Goal: Task Accomplishment & Management: Manage account settings

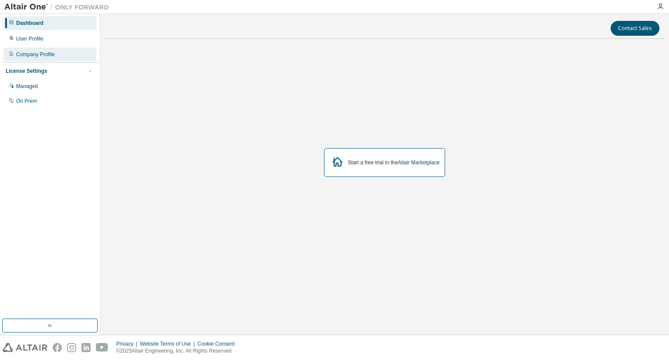
click at [34, 52] on div "Company Profile" at bounding box center [35, 54] width 39 height 7
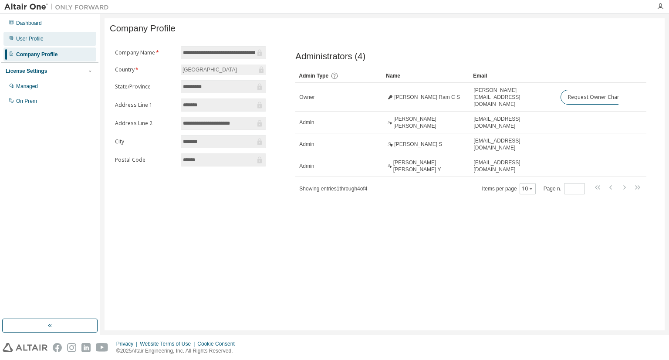
click at [38, 37] on div "User Profile" at bounding box center [29, 38] width 27 height 7
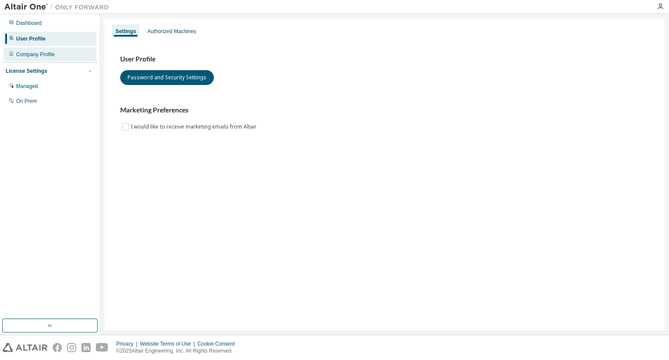
click at [42, 56] on div "Company Profile" at bounding box center [35, 54] width 39 height 7
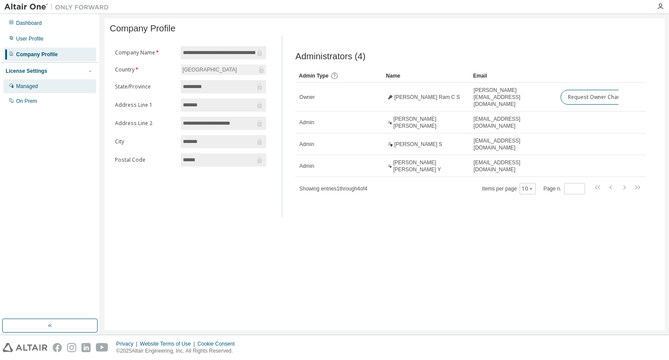
click at [31, 88] on div "Managed" at bounding box center [27, 86] width 22 height 7
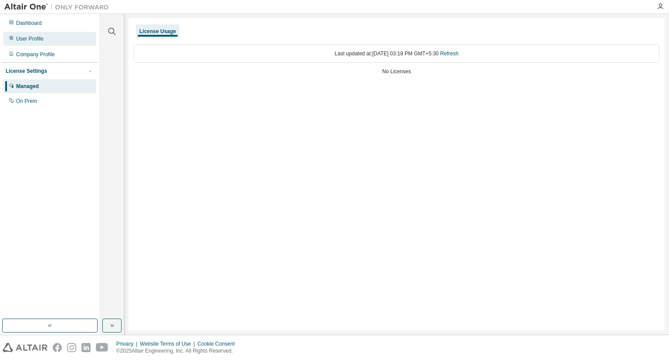
click at [44, 42] on div "User Profile" at bounding box center [49, 39] width 93 height 14
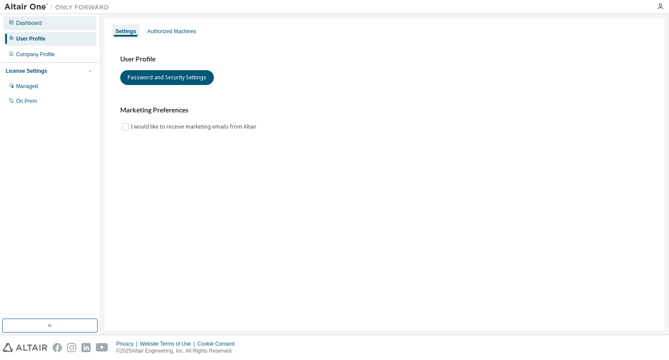
click at [37, 24] on div "Dashboard" at bounding box center [29, 23] width 26 height 7
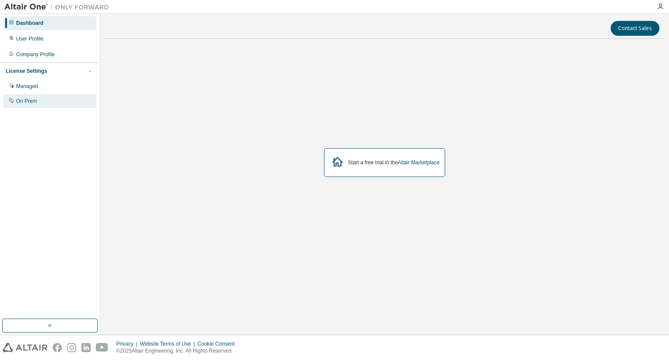
click at [31, 100] on div "On Prem" at bounding box center [26, 101] width 21 height 7
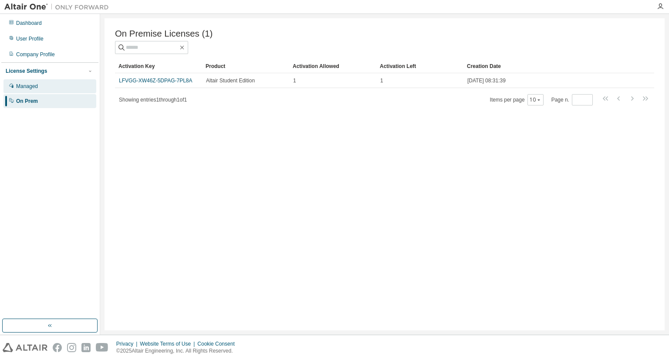
click at [50, 84] on div "Managed" at bounding box center [49, 86] width 93 height 14
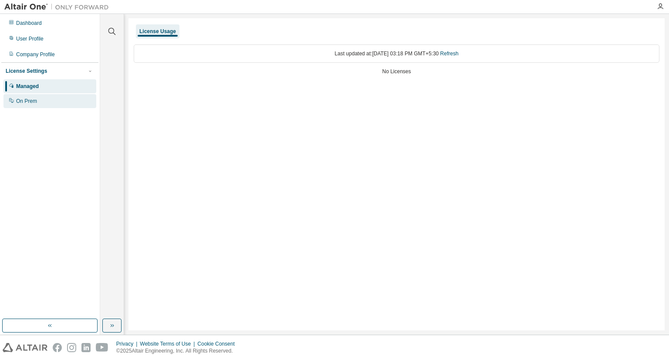
click at [46, 98] on div "On Prem" at bounding box center [49, 101] width 93 height 14
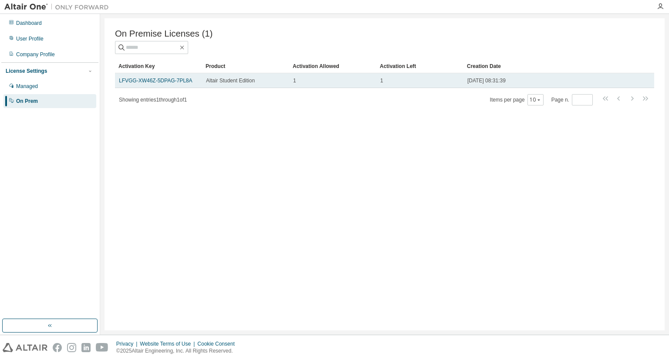
click at [190, 86] on td "LFVGG-XW46Z-5DPAG-7PL8A" at bounding box center [158, 80] width 87 height 15
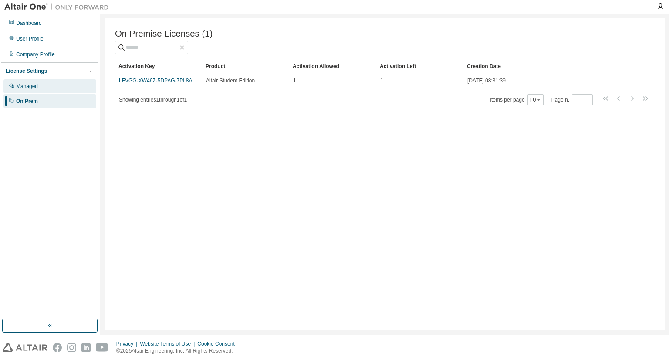
click at [64, 83] on div "Managed" at bounding box center [49, 86] width 93 height 14
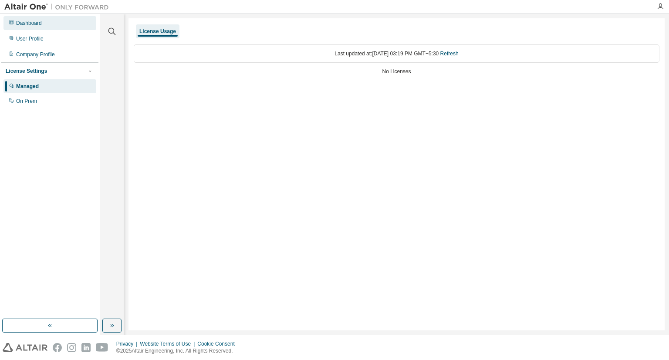
click at [27, 24] on div "Dashboard" at bounding box center [29, 23] width 26 height 7
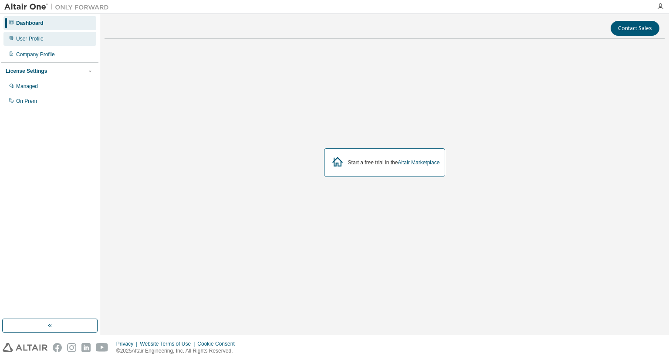
click at [41, 39] on div "User Profile" at bounding box center [29, 38] width 27 height 7
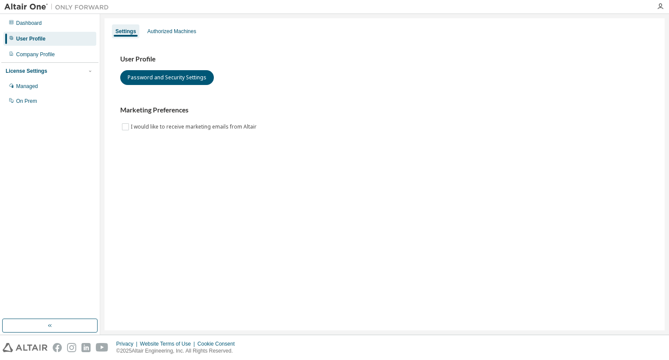
click at [45, 61] on div "Dashboard User Profile Company Profile License Settings Managed On Prem" at bounding box center [49, 62] width 97 height 94
click at [47, 56] on div "Company Profile" at bounding box center [35, 54] width 39 height 7
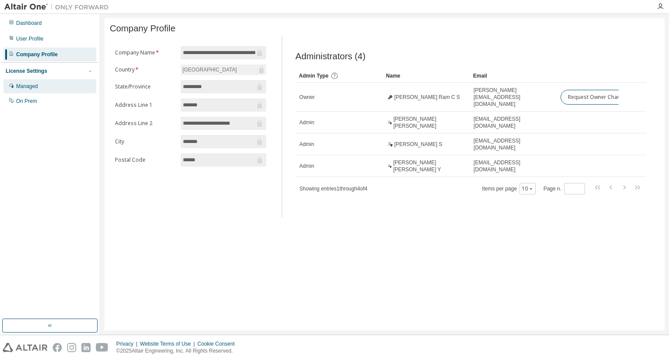
click at [49, 84] on div "Managed" at bounding box center [49, 86] width 93 height 14
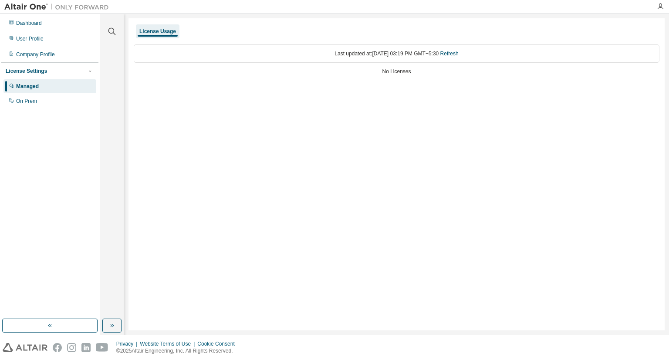
click at [54, 92] on div "Managed" at bounding box center [49, 86] width 93 height 14
click at [54, 94] on div "On Prem" at bounding box center [49, 101] width 93 height 14
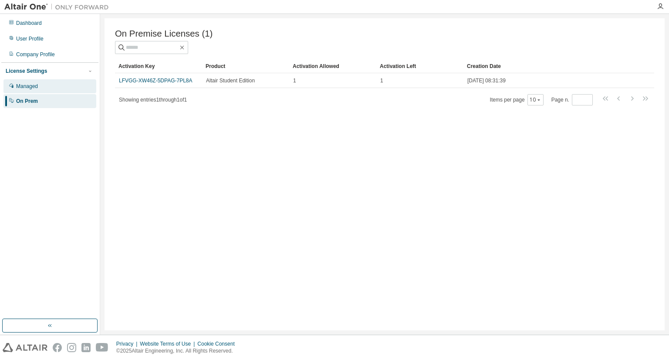
click at [50, 86] on div "Managed" at bounding box center [49, 86] width 93 height 14
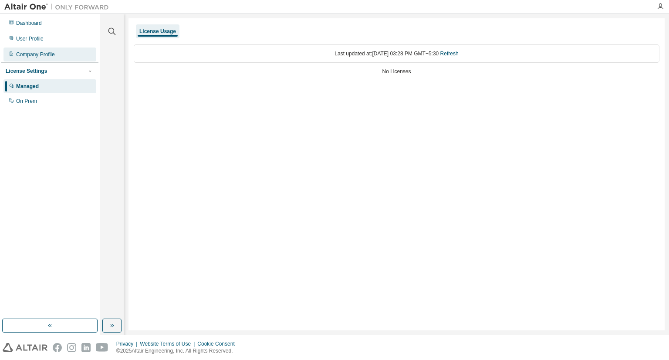
click at [58, 60] on div "Company Profile" at bounding box center [49, 55] width 93 height 14
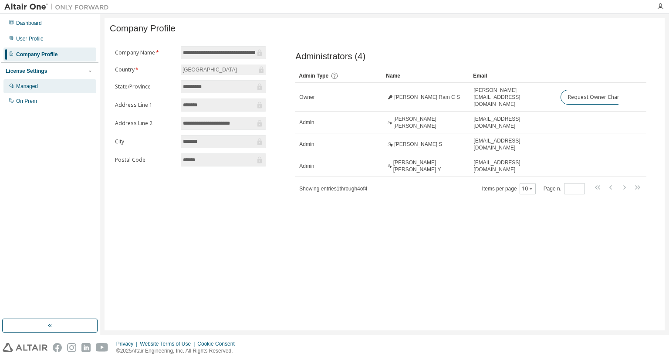
click at [51, 85] on div "Managed" at bounding box center [49, 86] width 93 height 14
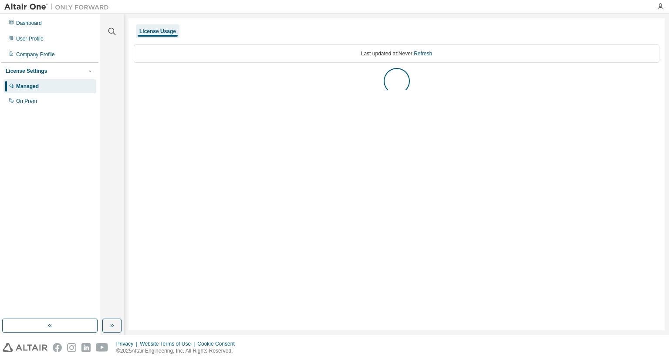
click at [51, 85] on div "Managed" at bounding box center [49, 86] width 93 height 14
click at [38, 107] on div "On Prem" at bounding box center [49, 101] width 93 height 14
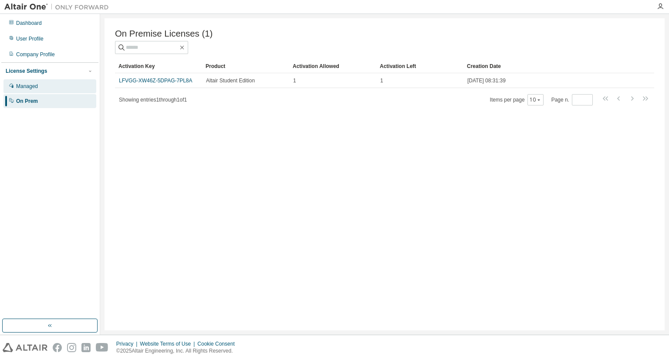
click at [52, 87] on div "Managed" at bounding box center [49, 86] width 93 height 14
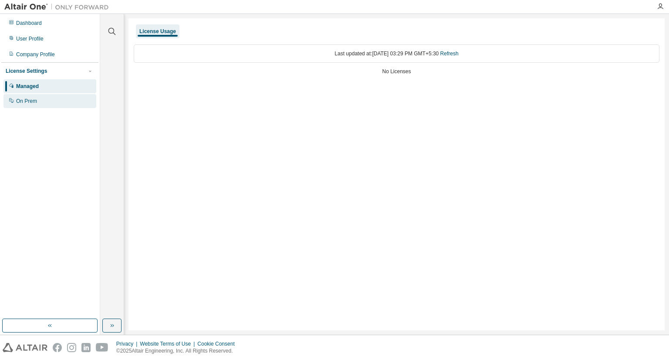
click at [53, 100] on div "On Prem" at bounding box center [49, 101] width 93 height 14
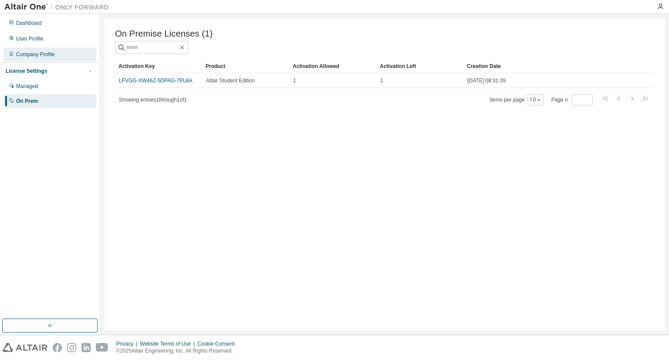
click at [47, 49] on div "Company Profile" at bounding box center [49, 55] width 93 height 14
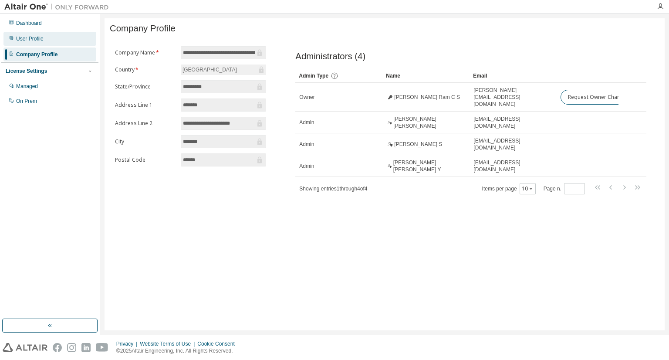
click at [54, 39] on div "User Profile" at bounding box center [49, 39] width 93 height 14
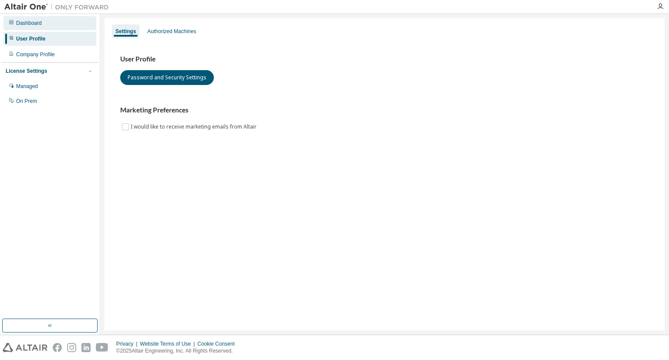
click at [61, 29] on div "Dashboard" at bounding box center [49, 23] width 93 height 14
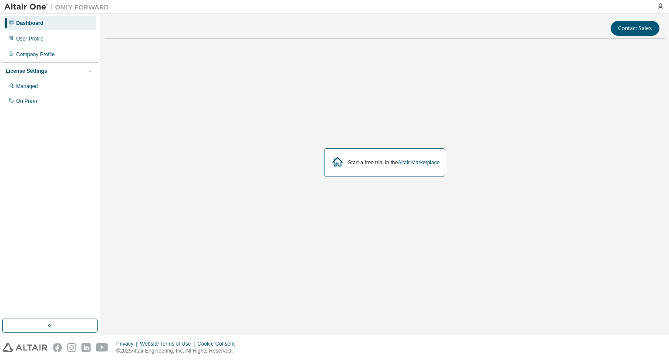
click at [48, 109] on div "License Settings Managed On Prem" at bounding box center [49, 85] width 97 height 47
click at [51, 320] on button "button" at bounding box center [49, 326] width 95 height 14
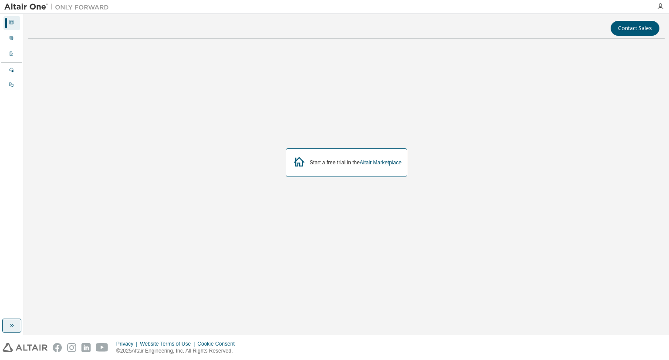
click at [17, 325] on button "button" at bounding box center [11, 326] width 19 height 14
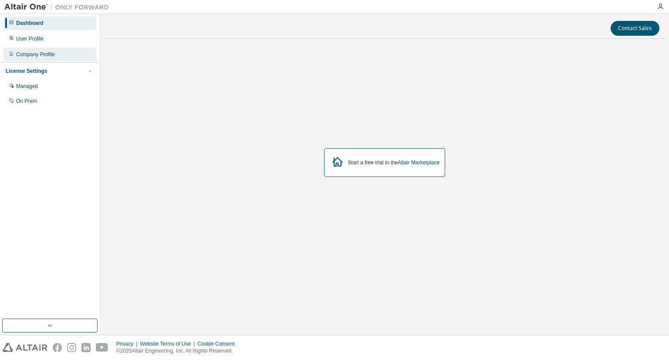
click at [51, 57] on div "Company Profile" at bounding box center [35, 54] width 39 height 7
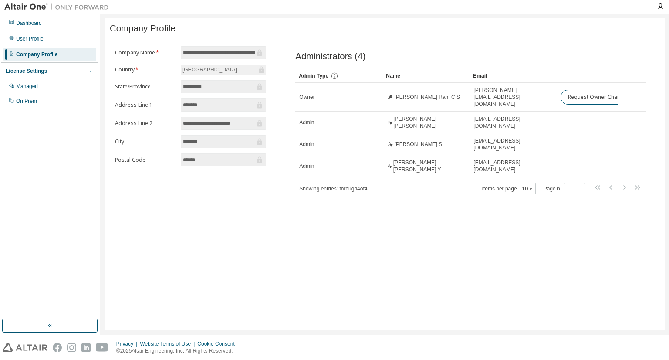
click at [89, 71] on icon "button" at bounding box center [90, 71] width 2 height 1
click at [89, 71] on icon "button" at bounding box center [90, 70] width 2 height 1
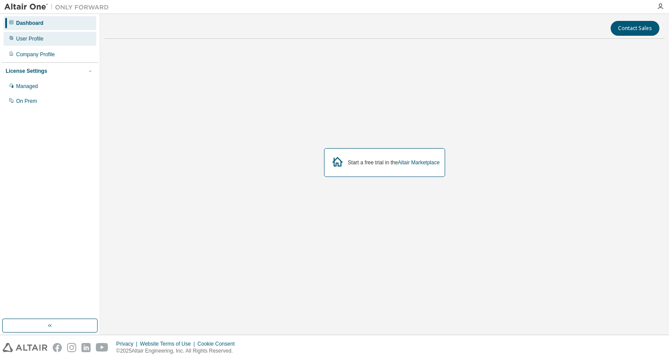
click at [34, 44] on div "User Profile" at bounding box center [49, 39] width 93 height 14
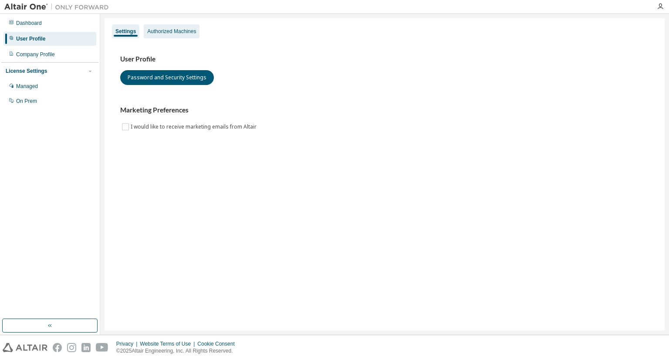
click at [182, 31] on div "Authorized Machines" at bounding box center [171, 31] width 49 height 7
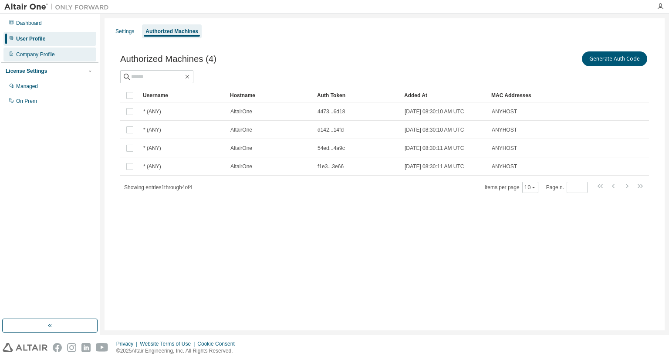
click at [59, 52] on div "Company Profile" at bounding box center [49, 55] width 93 height 14
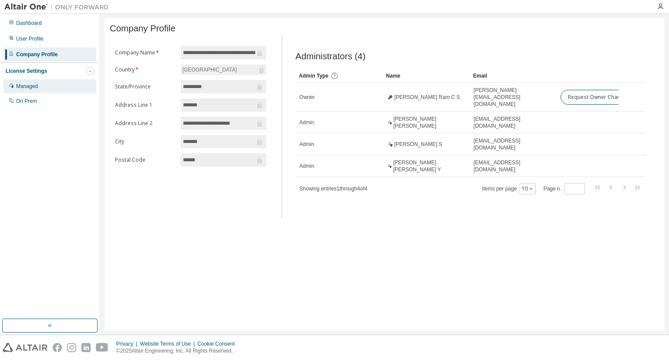
drag, startPoint x: 87, startPoint y: 70, endPoint x: 78, endPoint y: 82, distance: 14.9
click at [78, 82] on div "License Settings Managed On Prem" at bounding box center [49, 85] width 97 height 47
click at [78, 82] on div "Managed" at bounding box center [49, 86] width 93 height 14
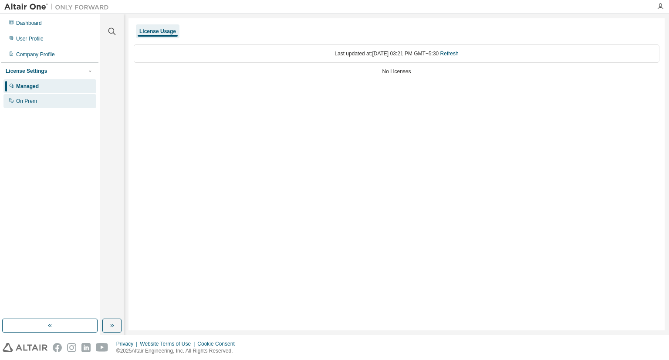
click at [77, 103] on div "On Prem" at bounding box center [49, 101] width 93 height 14
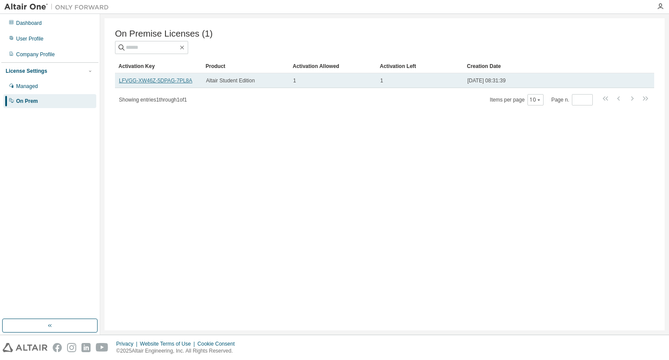
click at [174, 84] on link "LFVGG-XW46Z-5DPAG-7PL8A" at bounding box center [156, 81] width 74 height 6
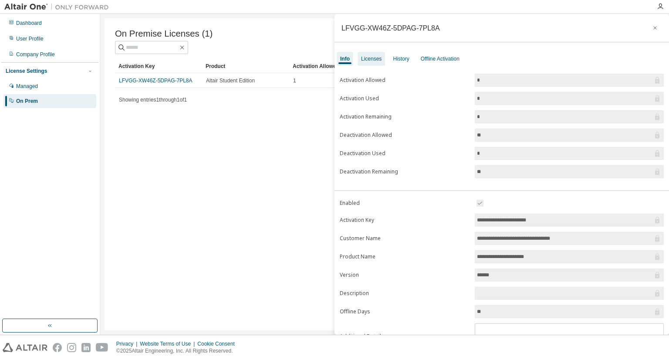
click at [372, 54] on div "Licenses" at bounding box center [371, 59] width 27 height 14
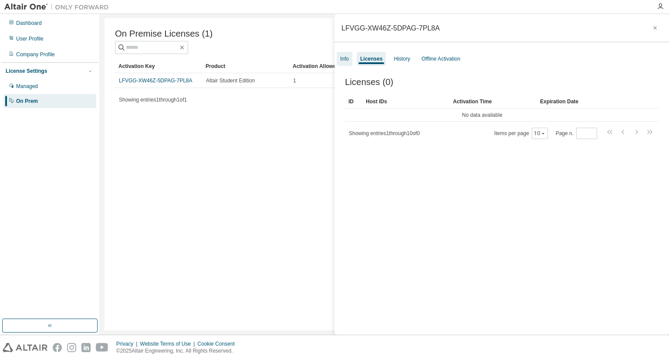
click at [343, 61] on div "Info" at bounding box center [344, 58] width 9 height 7
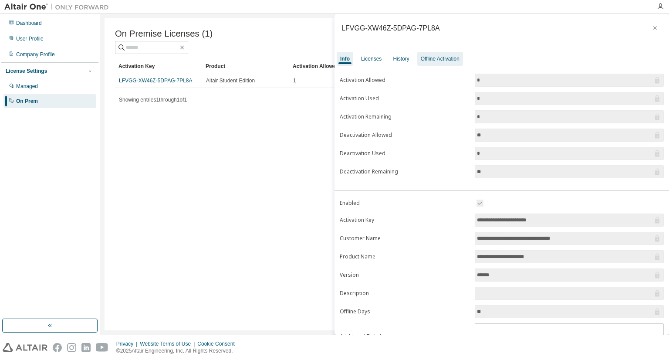
click at [426, 59] on div "Offline Activation" at bounding box center [440, 58] width 39 height 7
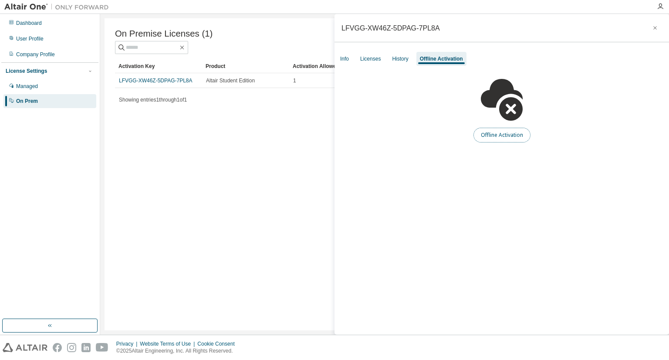
click at [512, 132] on button "Offline Activation" at bounding box center [502, 135] width 57 height 15
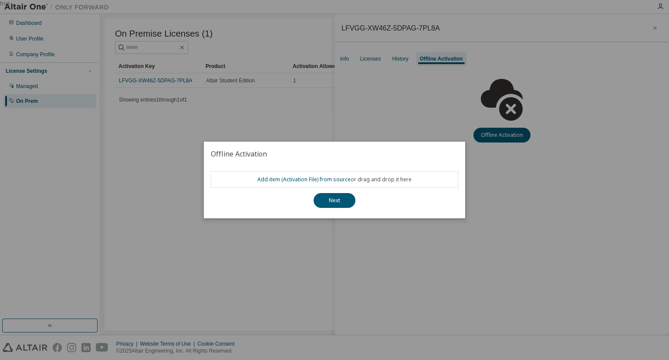
click at [485, 200] on div "true" at bounding box center [334, 180] width 669 height 360
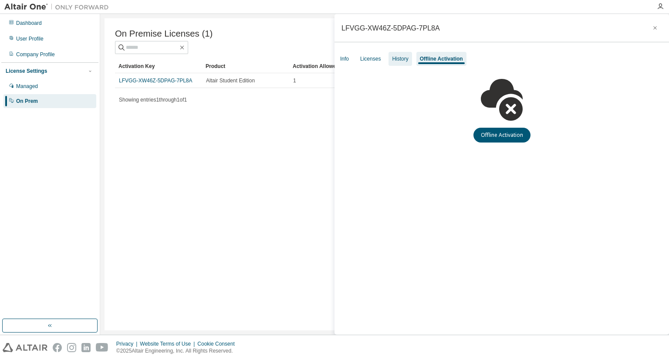
click at [402, 60] on div "History" at bounding box center [400, 58] width 16 height 7
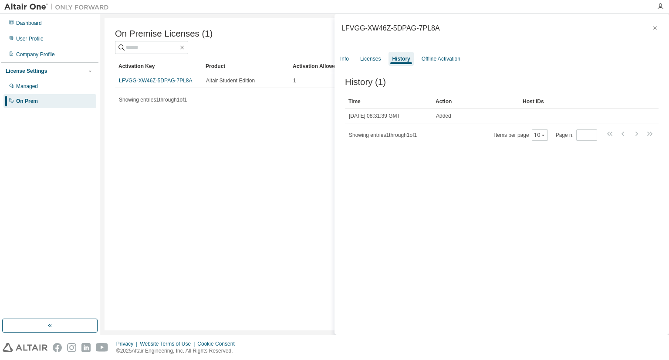
click at [374, 67] on div "History (1) Clear Load Save Save As Field Operator Value Select filter Select o…" at bounding box center [502, 208] width 335 height 282
click at [372, 58] on div "Licenses" at bounding box center [370, 58] width 20 height 7
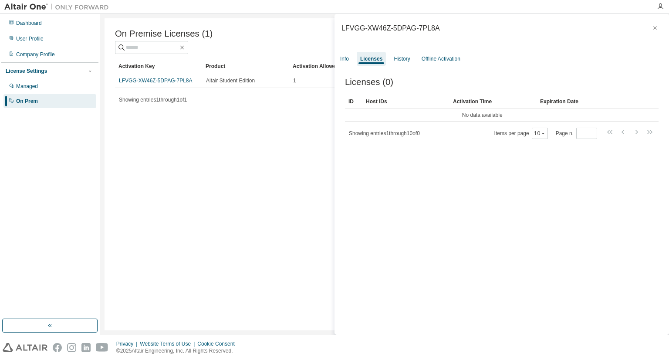
click at [472, 134] on div "Showing entries 1 through 10 of 0 Items per page 10 Page n. *" at bounding box center [502, 133] width 314 height 13
click at [349, 59] on div "Info" at bounding box center [344, 58] width 9 height 7
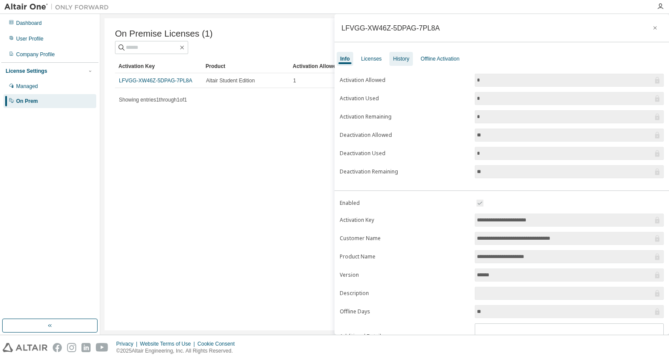
click at [396, 62] on div "History" at bounding box center [401, 58] width 16 height 7
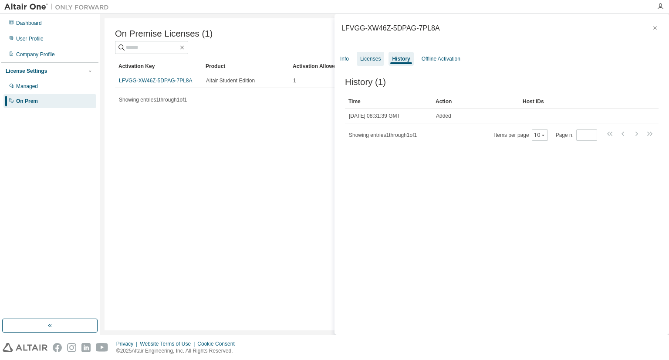
click at [367, 56] on div "Licenses" at bounding box center [370, 58] width 20 height 7
click at [377, 31] on div "LFVGG-XW46Z-5DPAG-7PL8A" at bounding box center [391, 27] width 98 height 7
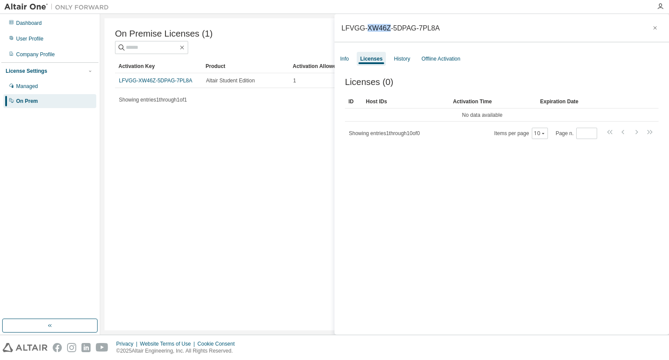
click at [377, 31] on div "LFVGG-XW46Z-5DPAG-7PL8A" at bounding box center [391, 27] width 98 height 7
click at [32, 41] on div "User Profile" at bounding box center [29, 38] width 27 height 7
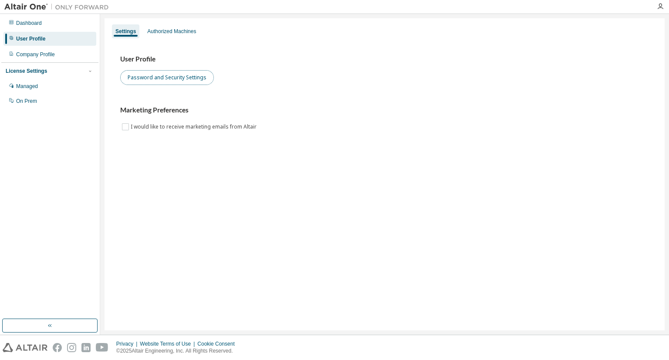
click at [190, 73] on button "Password and Security Settings" at bounding box center [167, 77] width 94 height 15
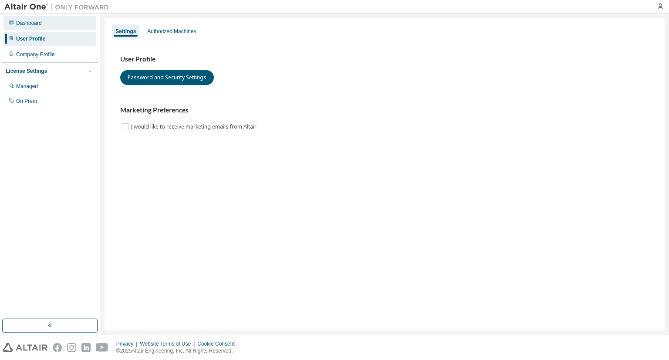
click at [65, 29] on div "Dashboard" at bounding box center [49, 23] width 93 height 14
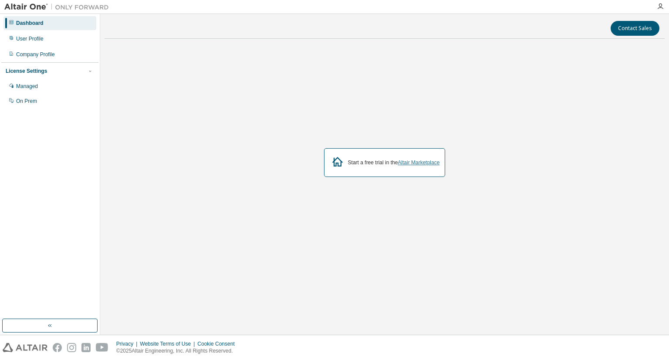
click at [410, 164] on link "Altair Marketplace" at bounding box center [419, 163] width 42 height 6
click at [14, 37] on div "User Profile" at bounding box center [49, 39] width 93 height 14
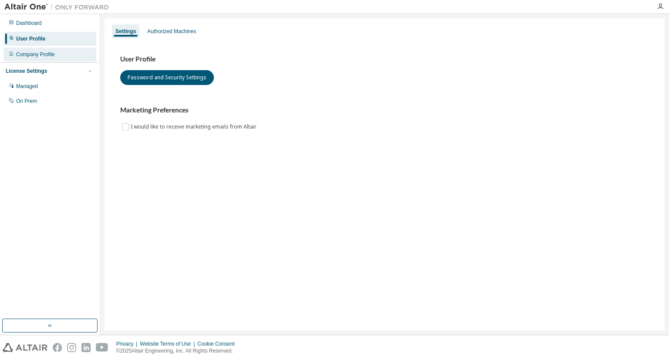
click at [19, 48] on div "Company Profile" at bounding box center [49, 55] width 93 height 14
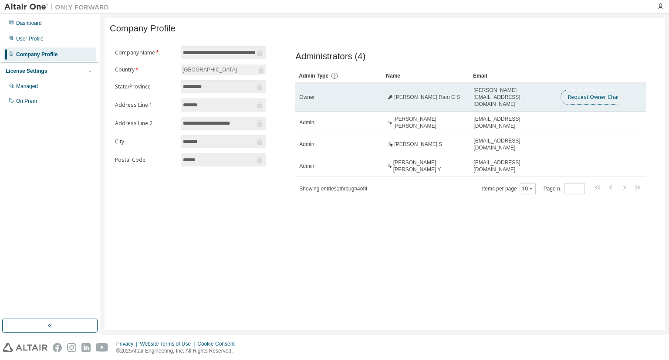
click at [602, 97] on button "Request Owner Change" at bounding box center [598, 97] width 74 height 15
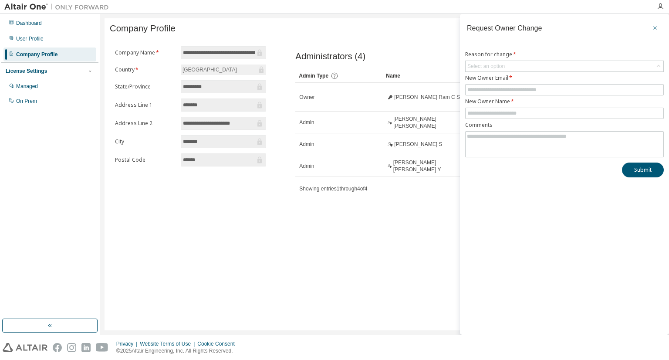
click at [654, 30] on icon "button" at bounding box center [655, 27] width 6 height 7
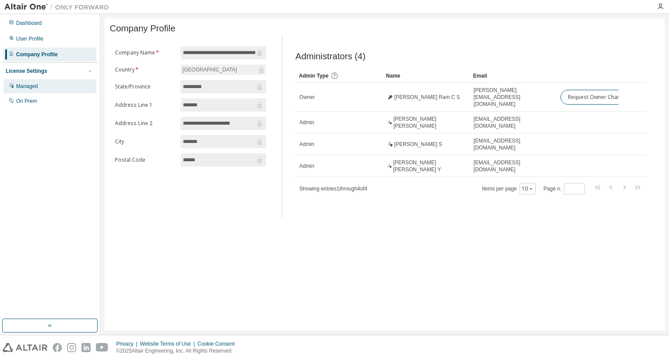
click at [54, 82] on div "Managed" at bounding box center [49, 86] width 93 height 14
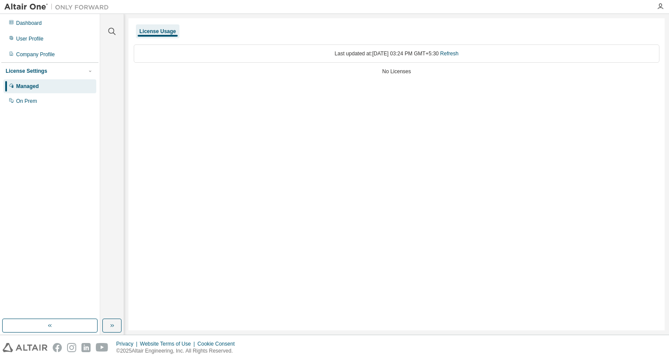
click at [382, 51] on div "Last updated at: Fri 2025-08-29 03:24 PM GMT+5:30 Refresh" at bounding box center [397, 53] width 526 height 18
